Goal: Information Seeking & Learning: Check status

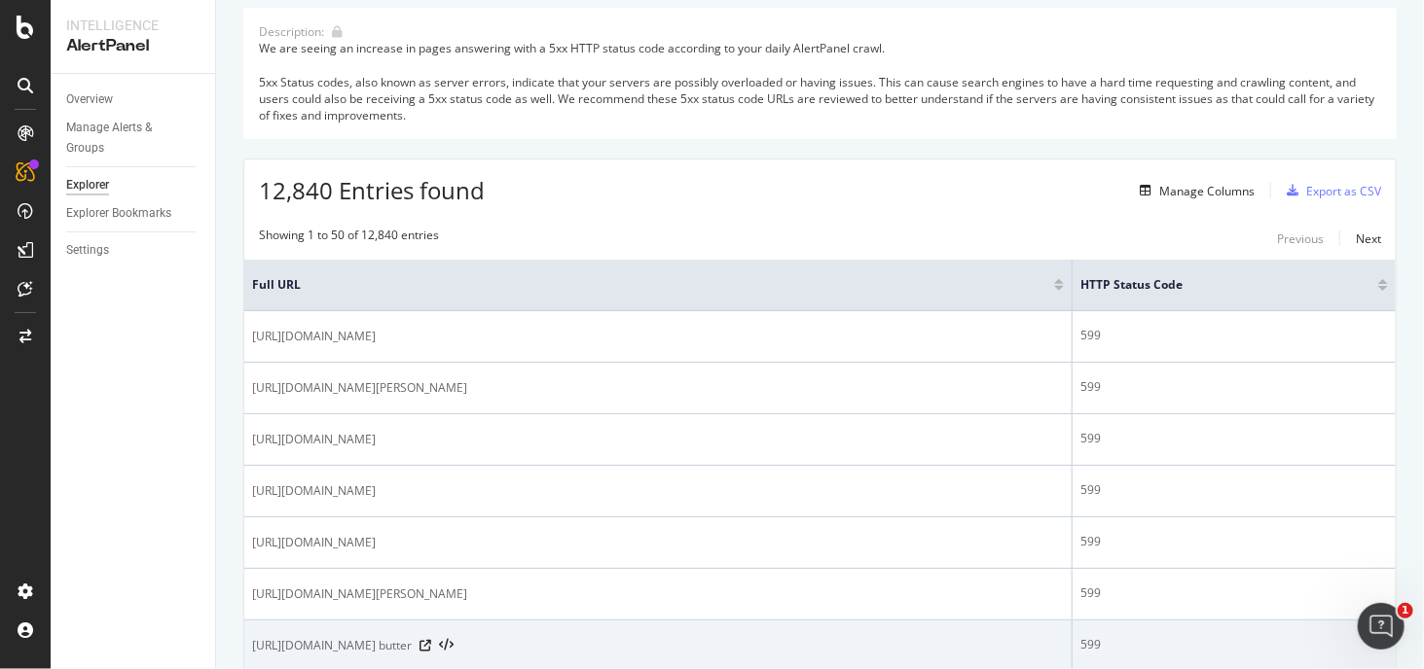
scroll to position [195, 0]
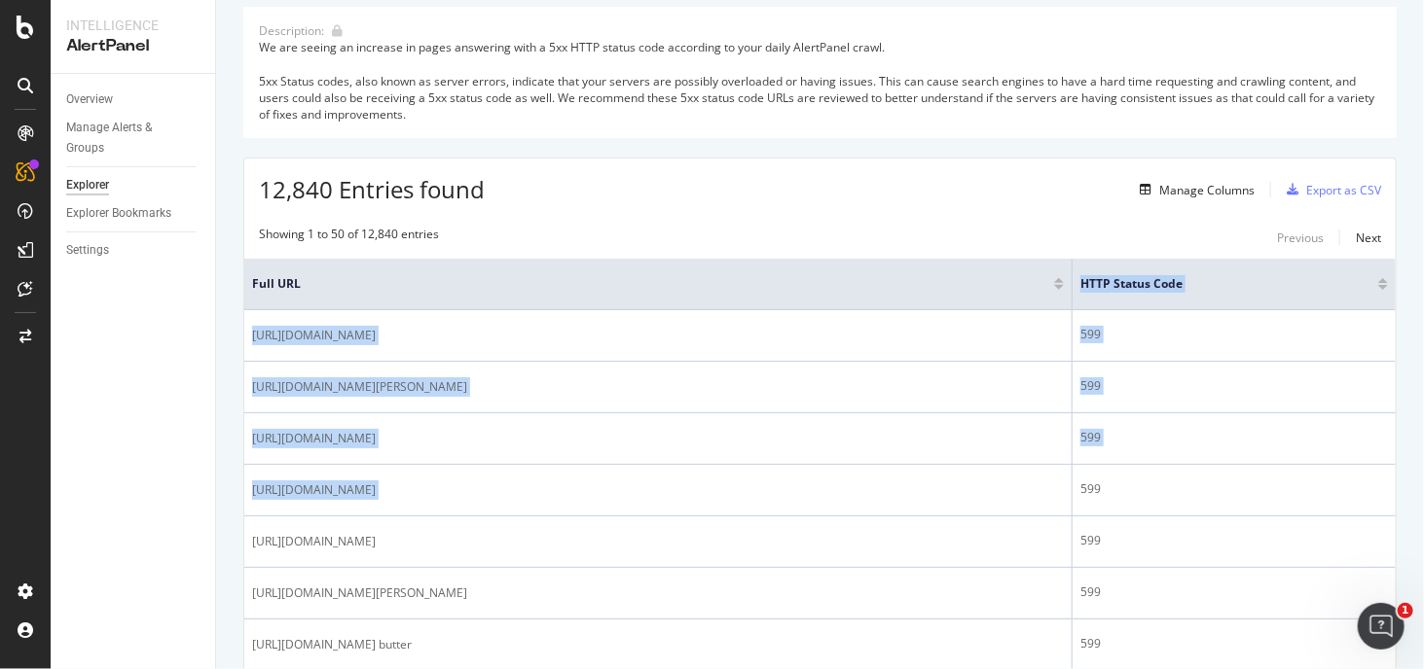
drag, startPoint x: 870, startPoint y: 504, endPoint x: 725, endPoint y: 267, distance: 278.2
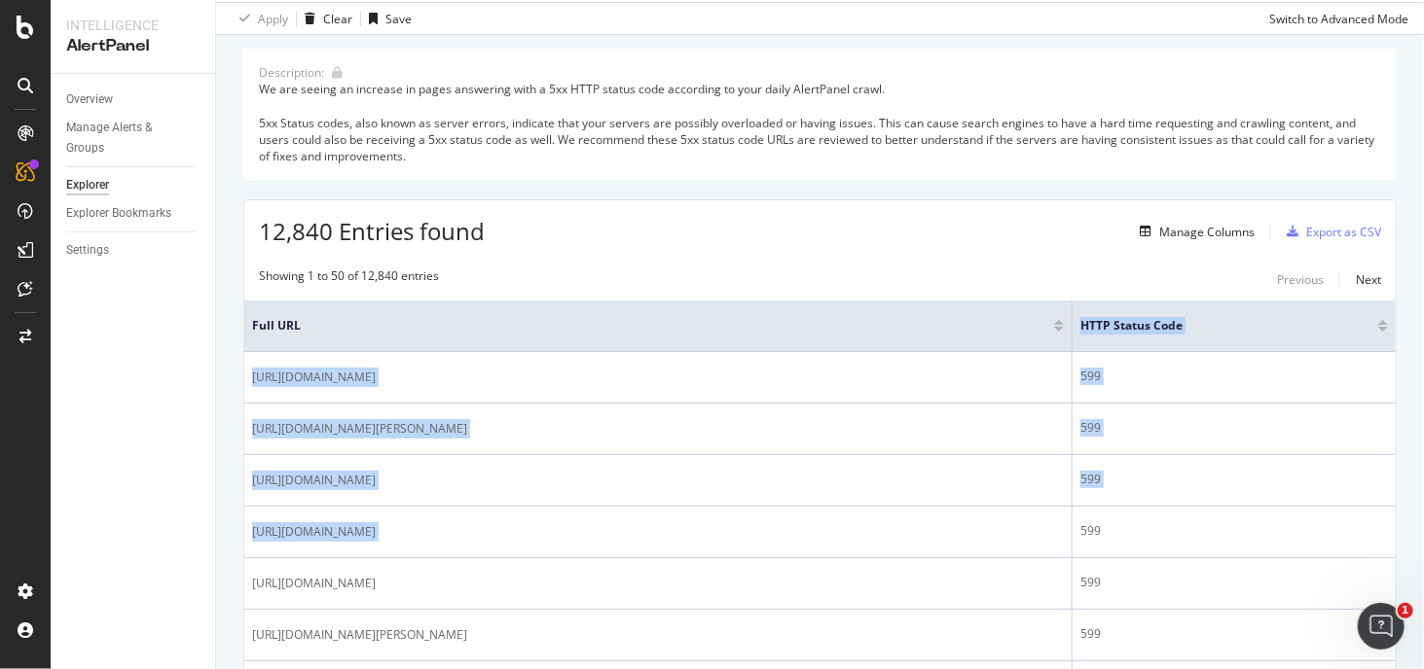
scroll to position [0, 0]
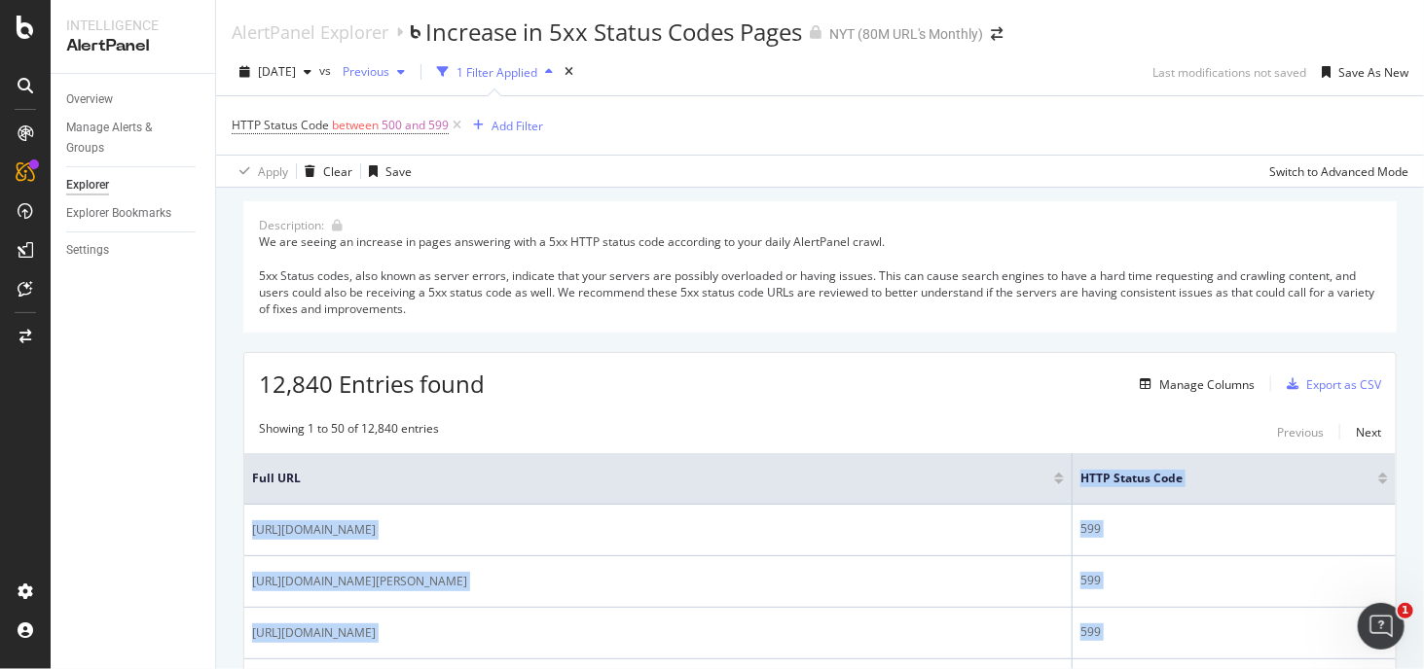
click at [389, 75] on span "Previous" at bounding box center [362, 71] width 54 height 17
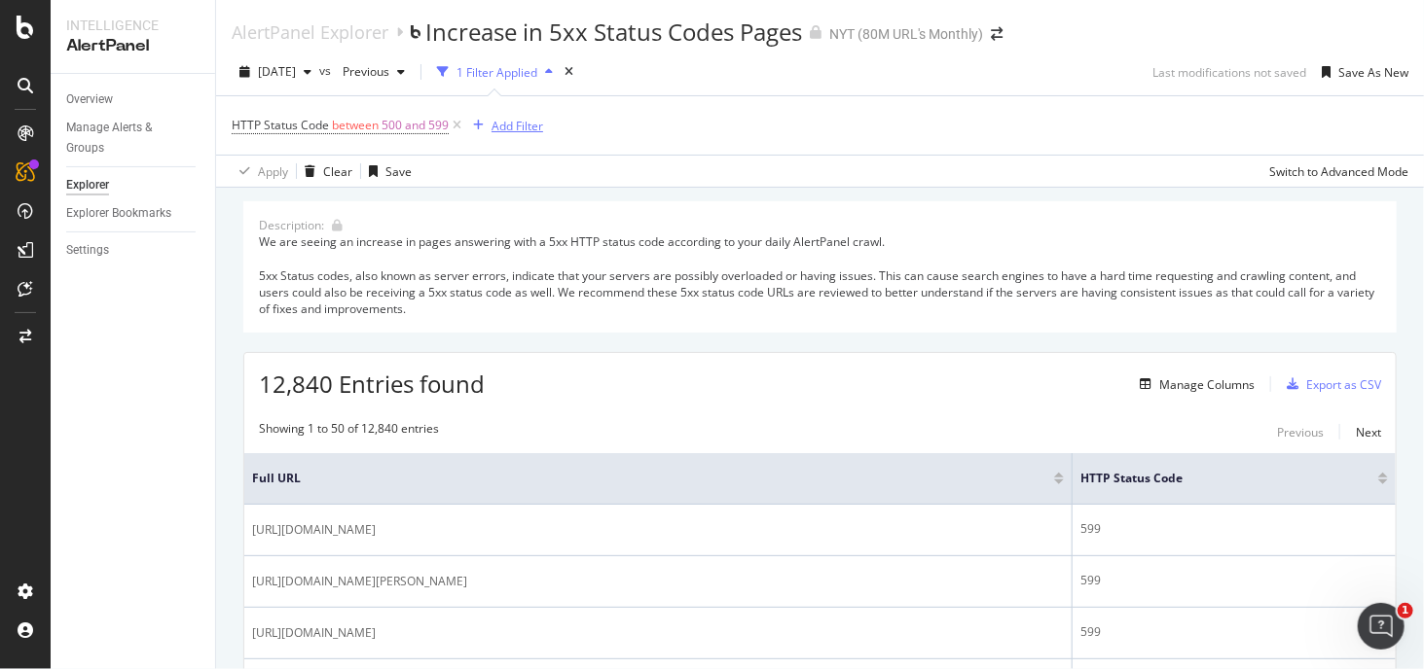
click at [485, 126] on div "button" at bounding box center [478, 126] width 26 height 12
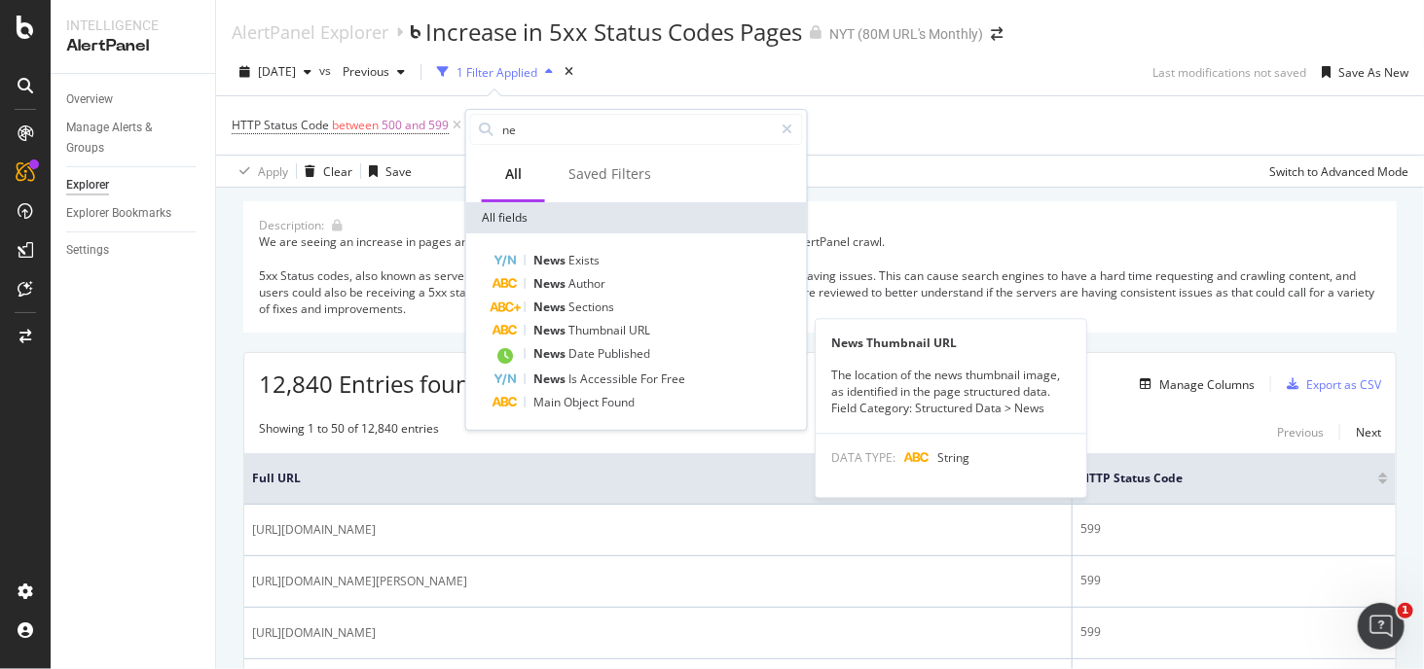
type input "n"
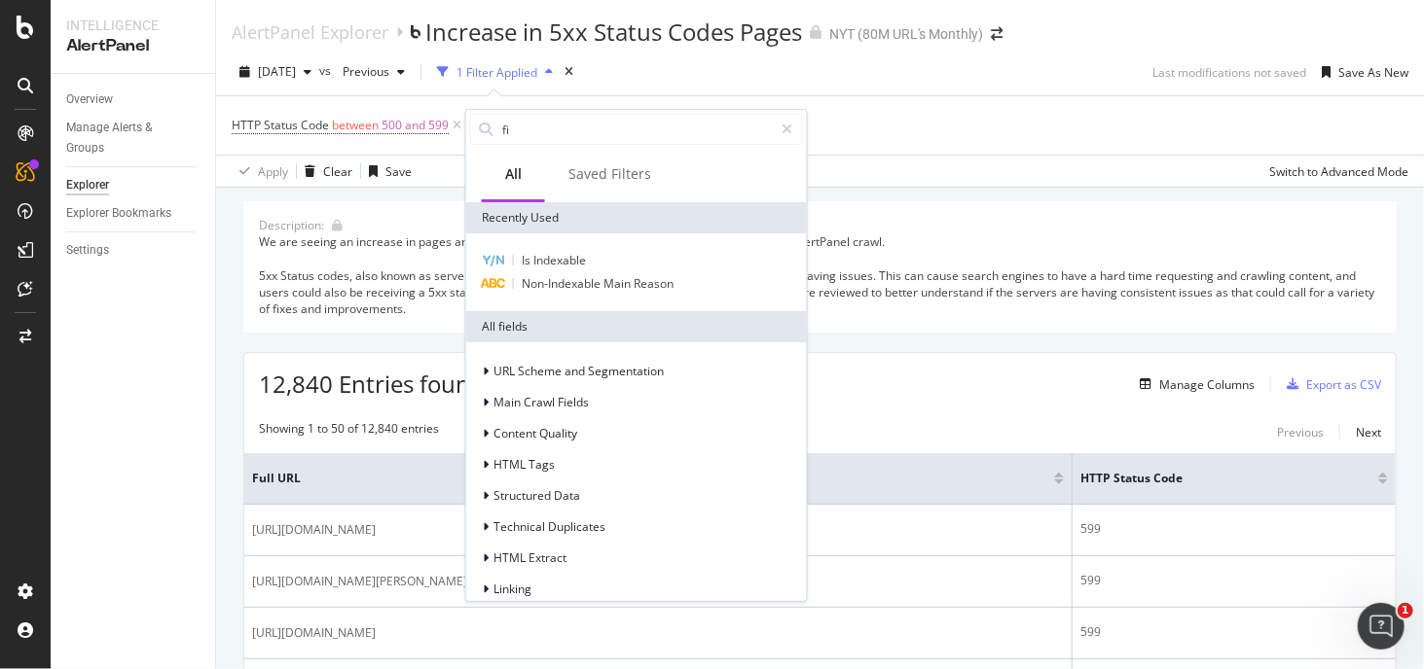
type input "fir"
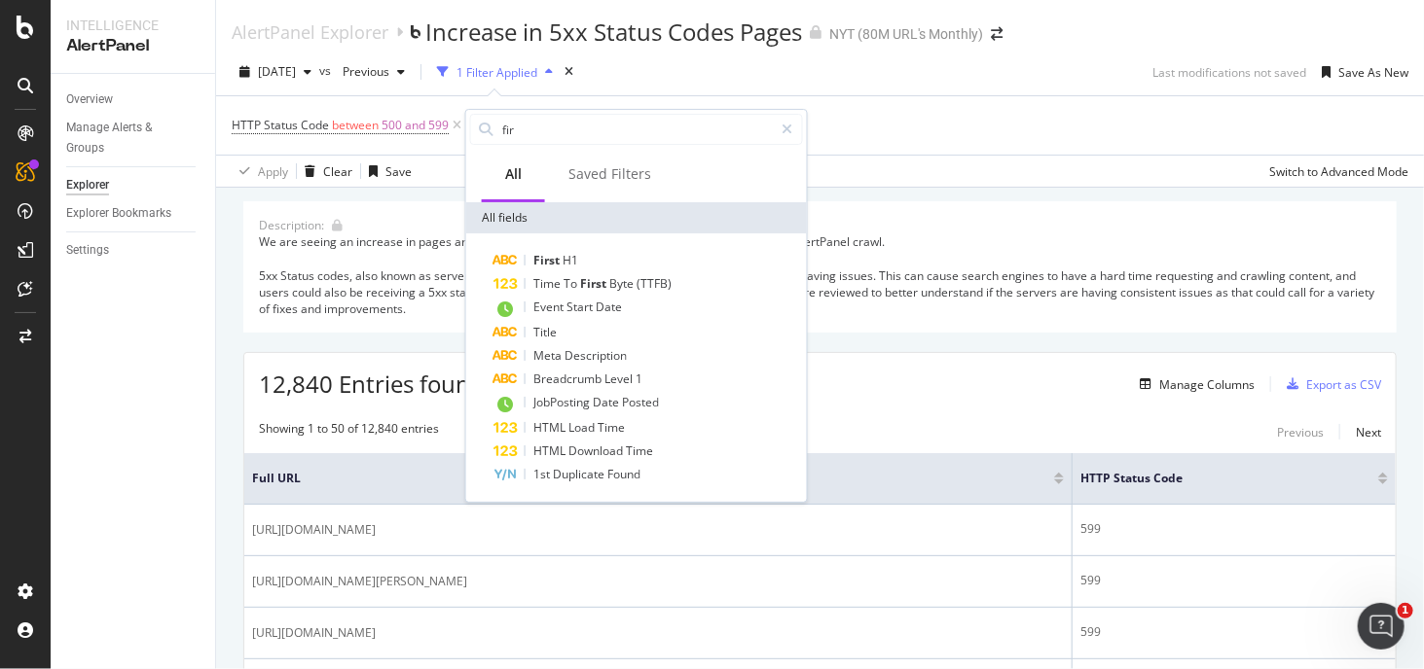
click at [994, 216] on div "Description: We are seeing an increase in pages answering with a 5xx HTTP statu…" at bounding box center [819, 266] width 1153 height 131
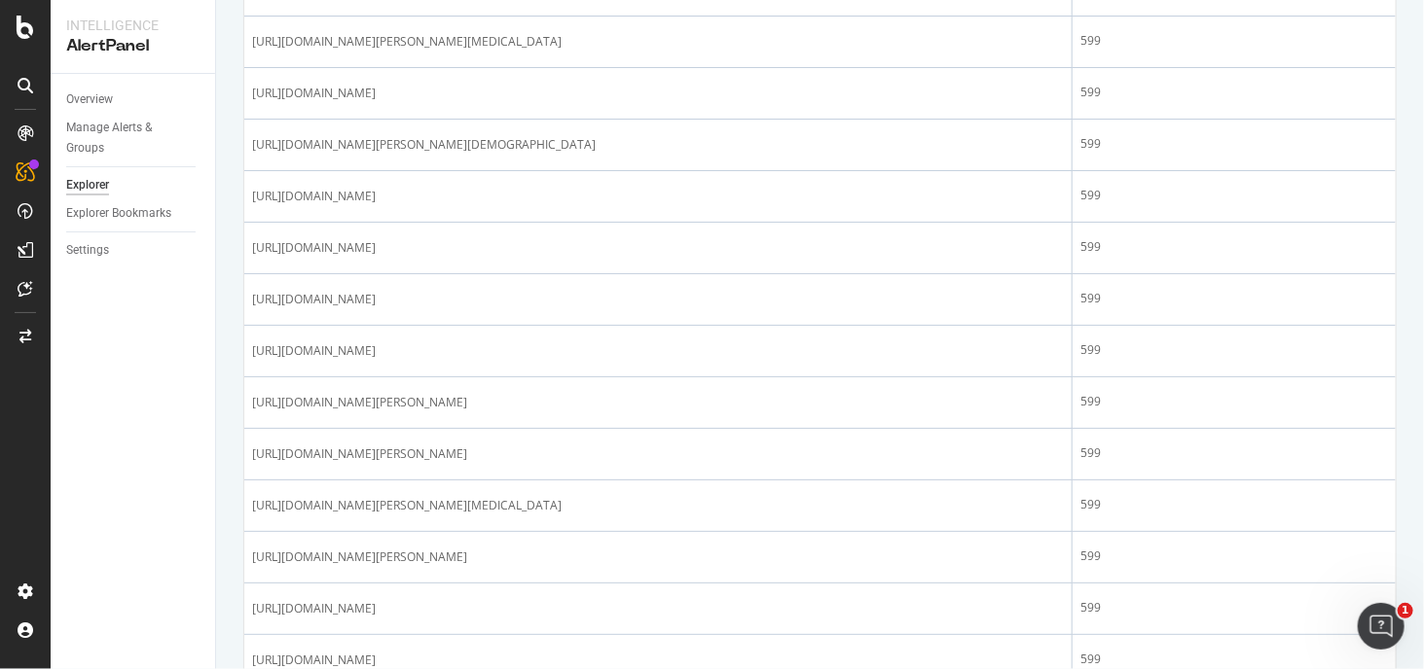
scroll to position [1265, 0]
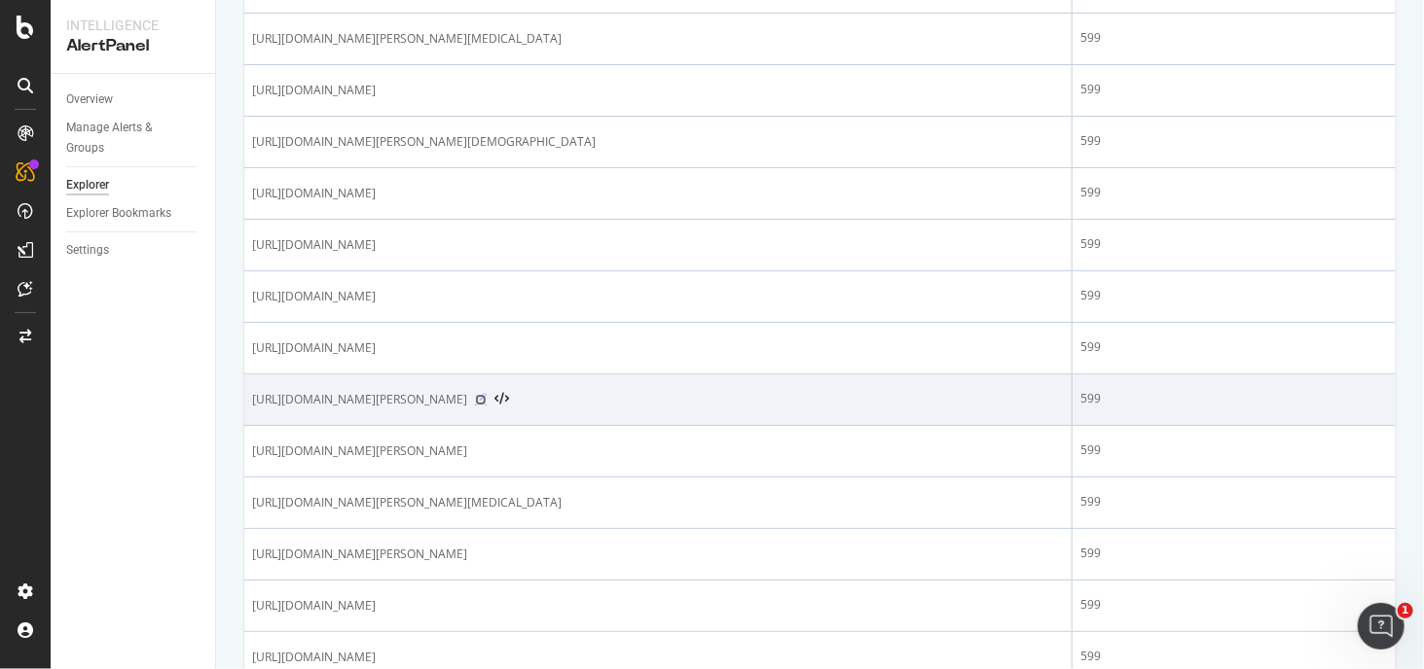
click at [487, 394] on icon at bounding box center [481, 400] width 12 height 12
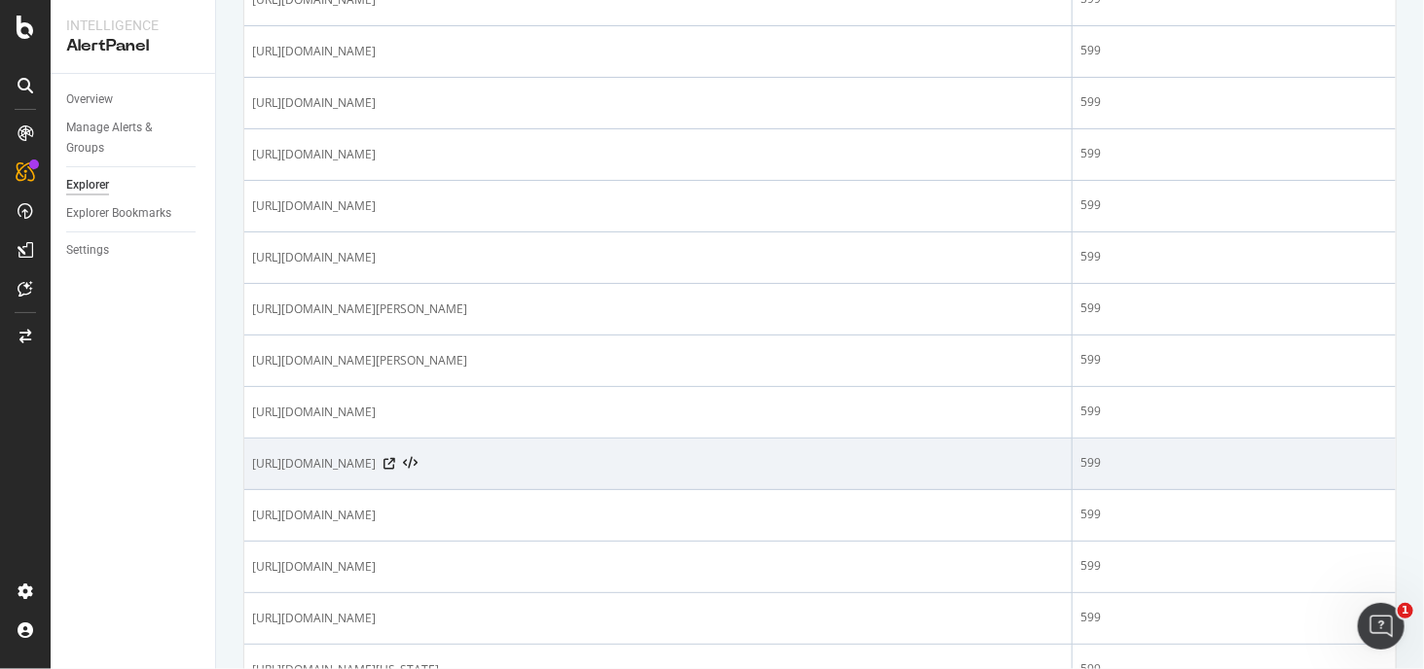
scroll to position [2503, 0]
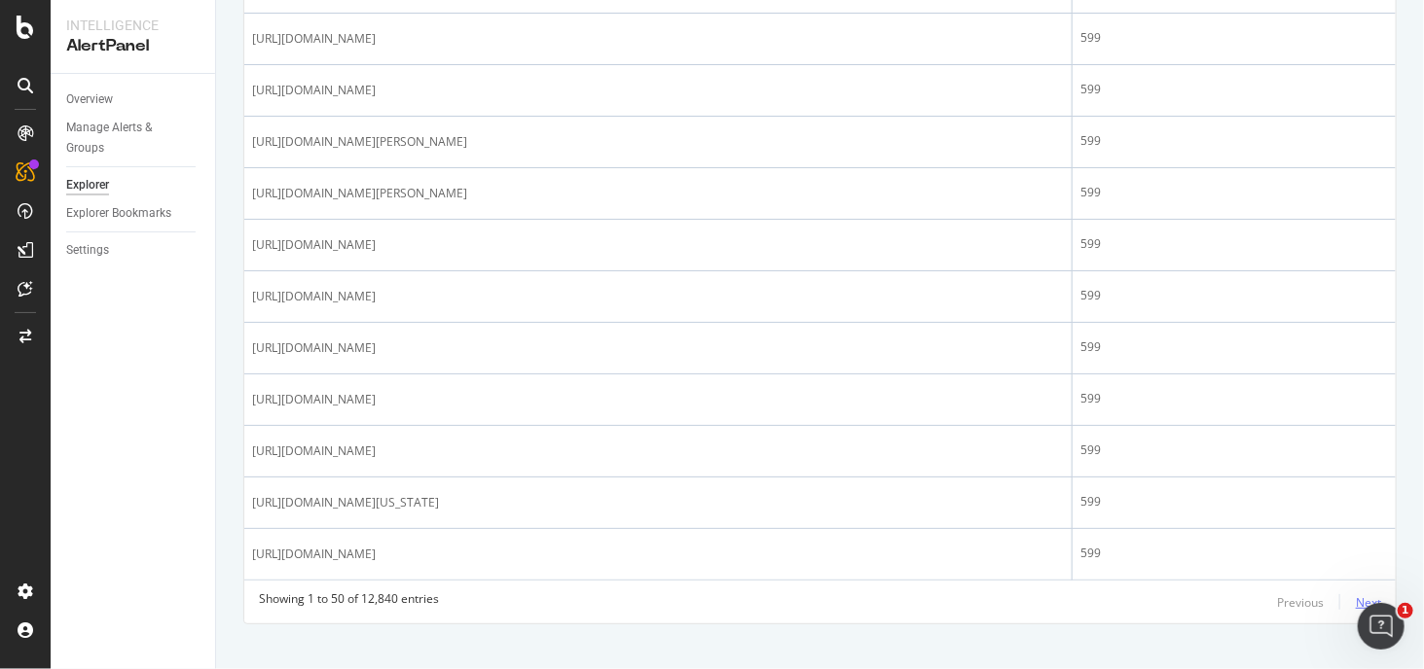
click at [1355, 595] on div "Next" at bounding box center [1367, 603] width 25 height 17
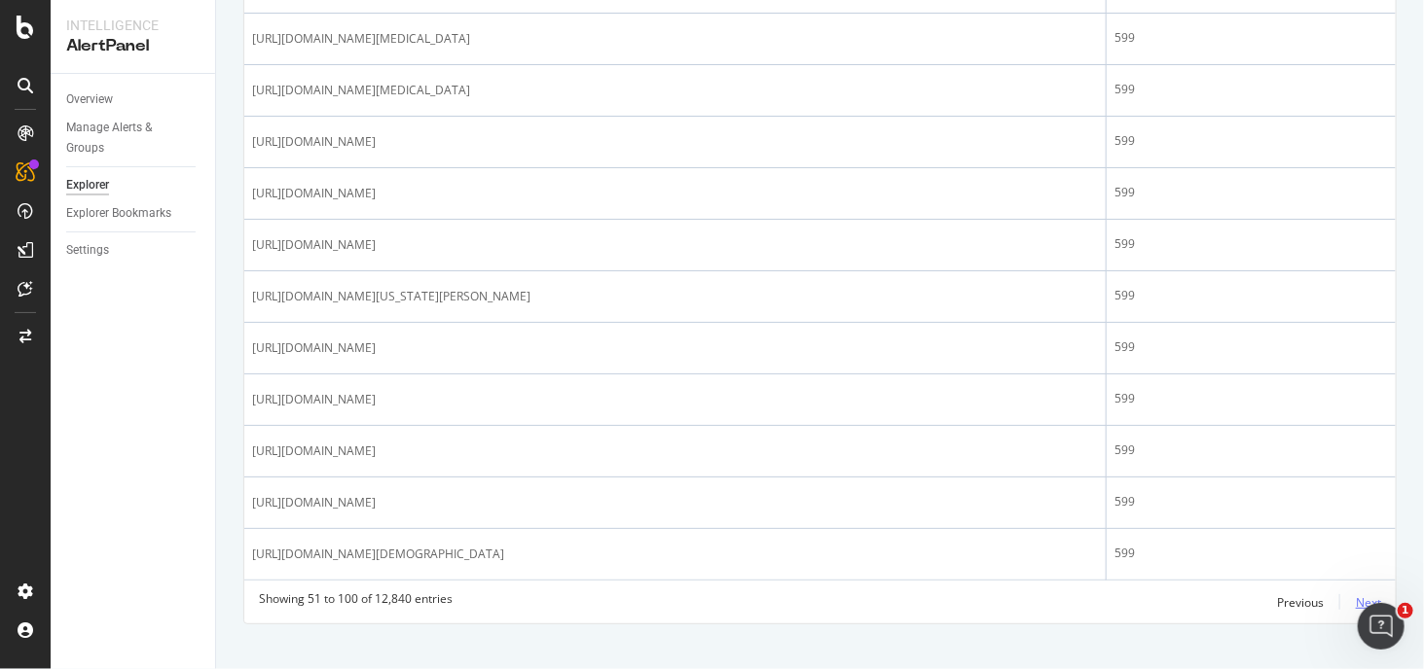
click at [1361, 595] on div "Next" at bounding box center [1367, 603] width 25 height 17
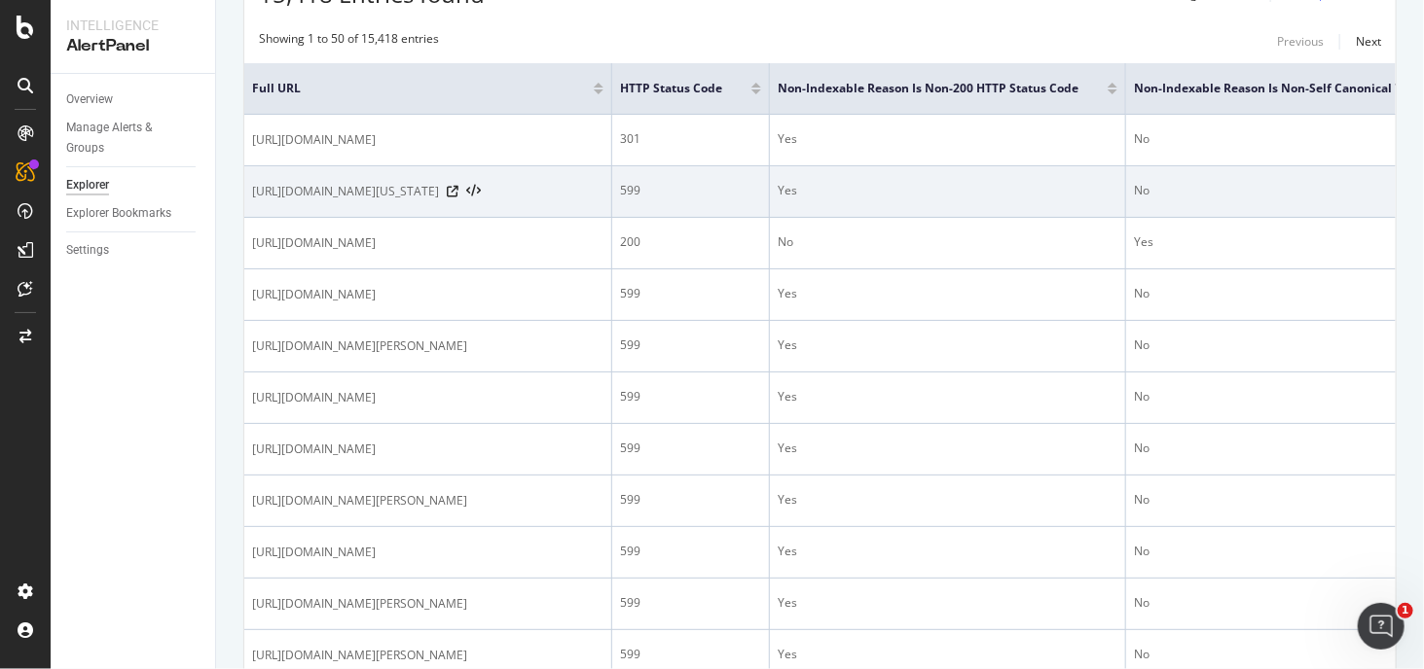
scroll to position [292, 0]
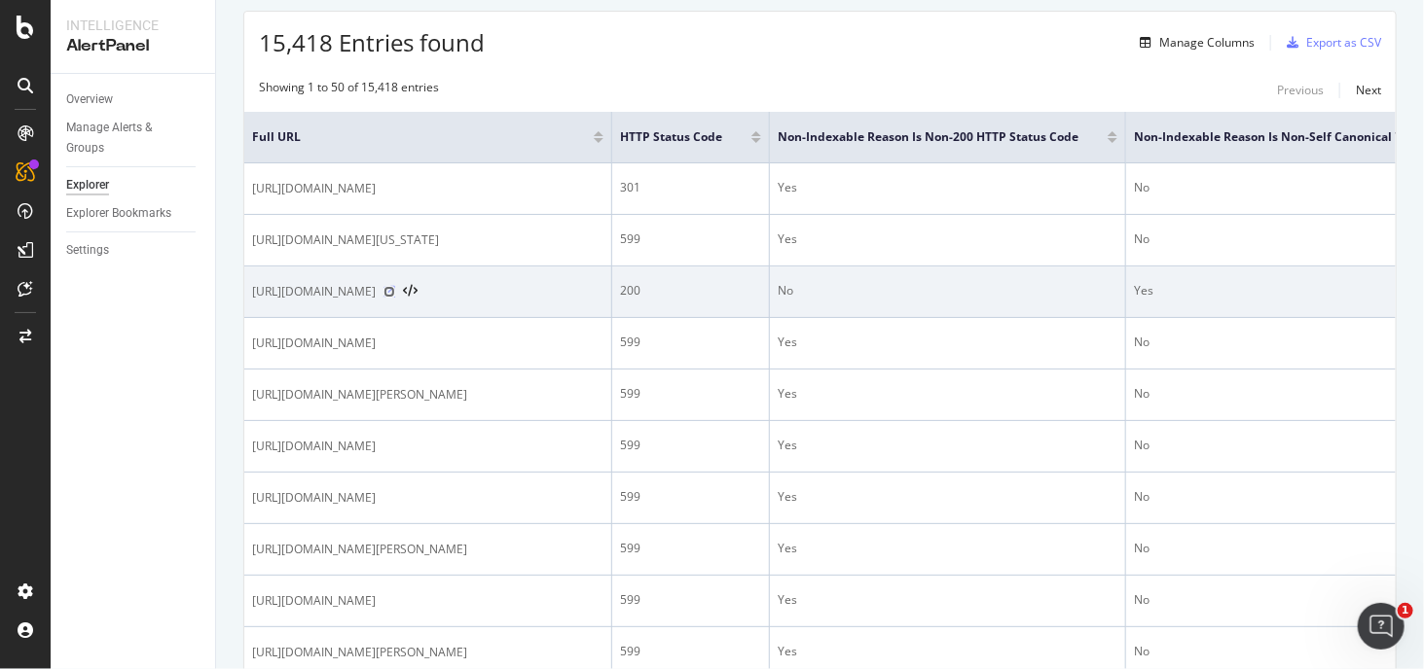
click at [395, 286] on icon at bounding box center [389, 292] width 12 height 12
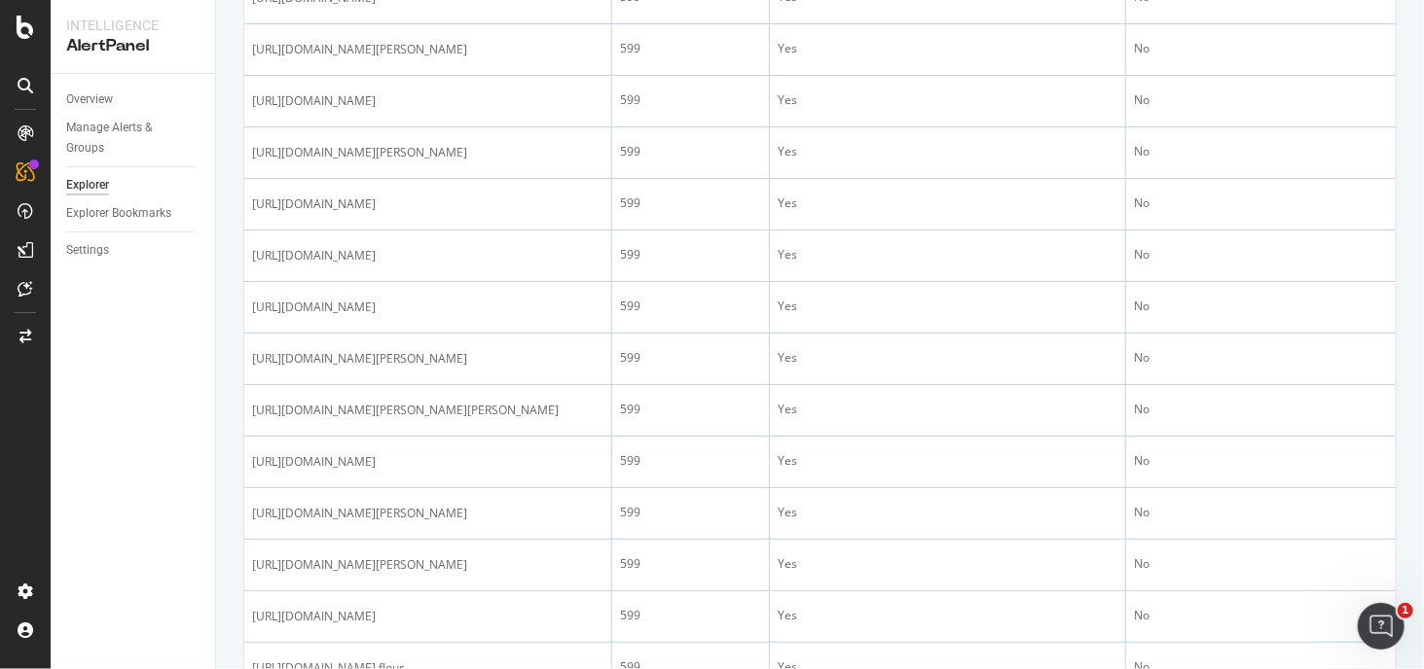
scroll to position [2238, 0]
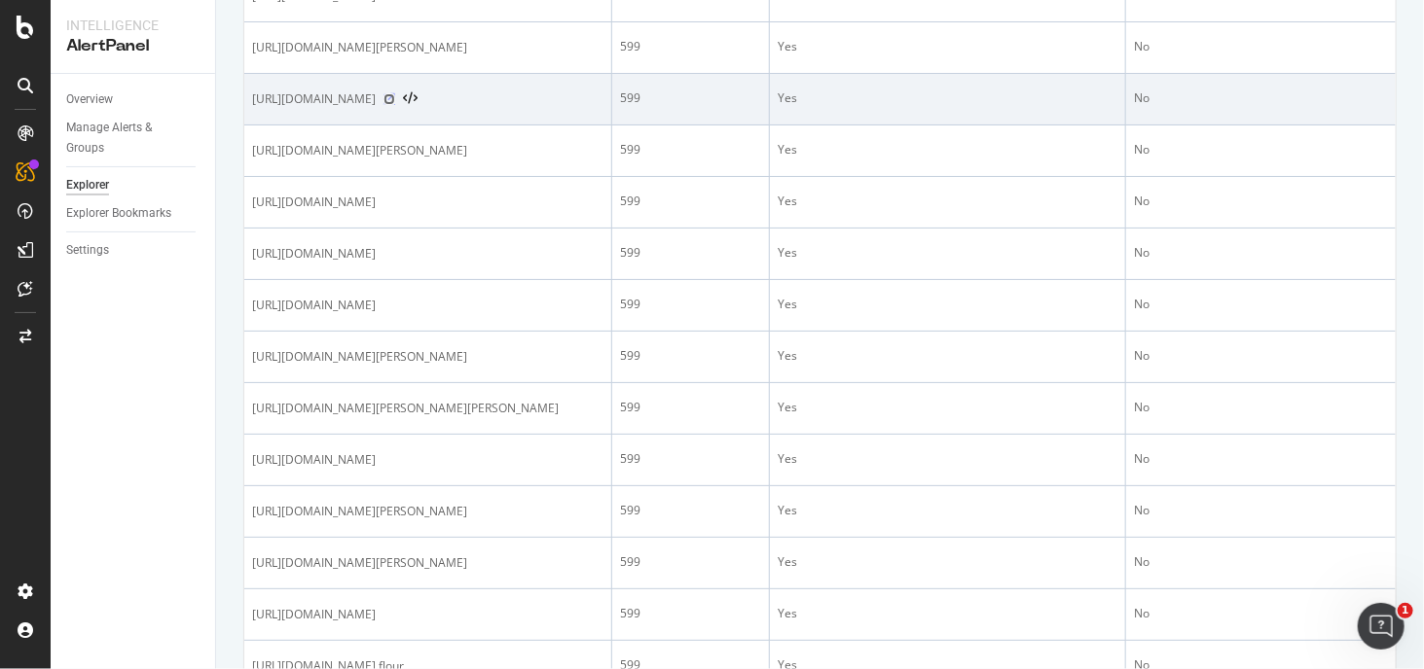
click at [395, 105] on icon at bounding box center [389, 99] width 12 height 12
